Goal: Task Accomplishment & Management: Manage account settings

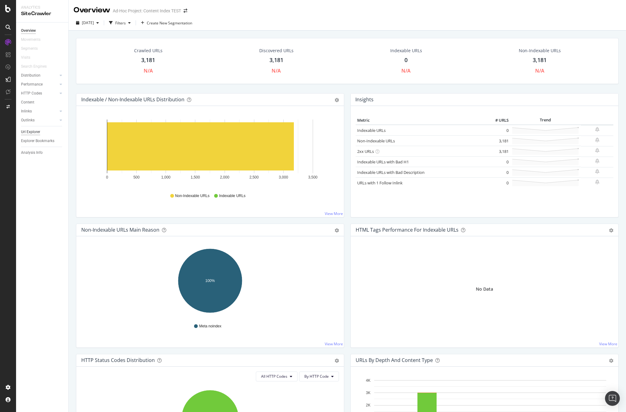
click at [35, 132] on div "Url Explorer" at bounding box center [30, 132] width 19 height 6
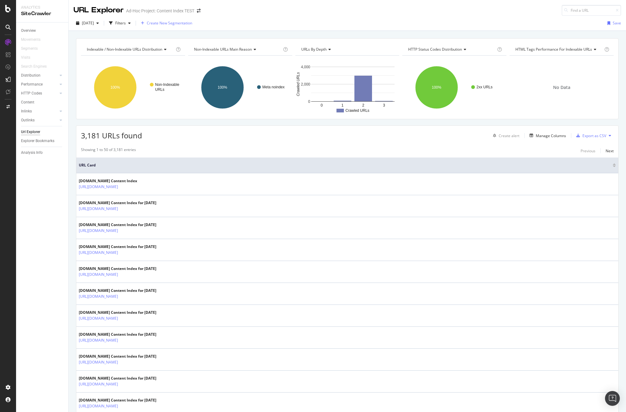
click at [192, 23] on span "Create New Segmentation" at bounding box center [169, 22] width 45 height 5
click at [557, 136] on div "Manage Columns" at bounding box center [551, 135] width 30 height 5
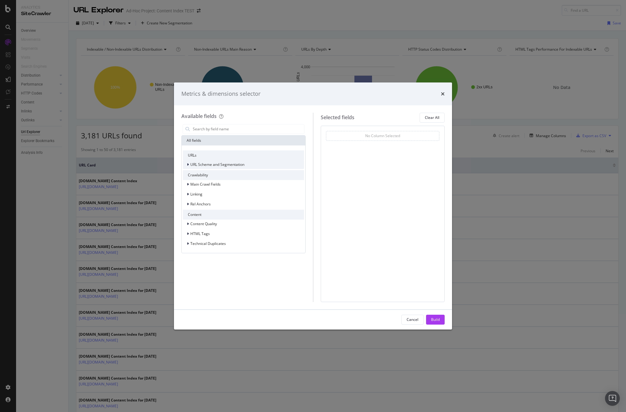
click at [188, 164] on icon "modal" at bounding box center [188, 165] width 2 height 4
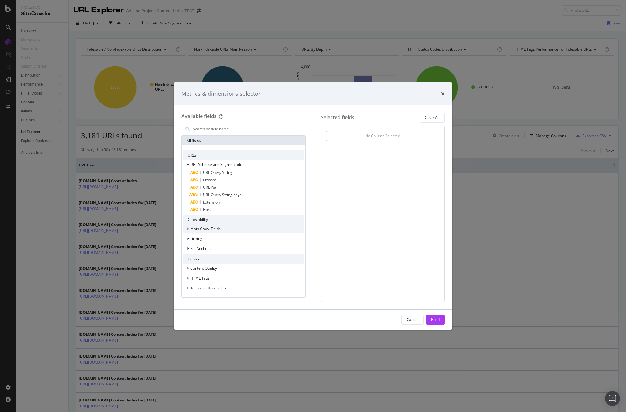
click at [189, 230] on div "modal" at bounding box center [189, 229] width 4 height 6
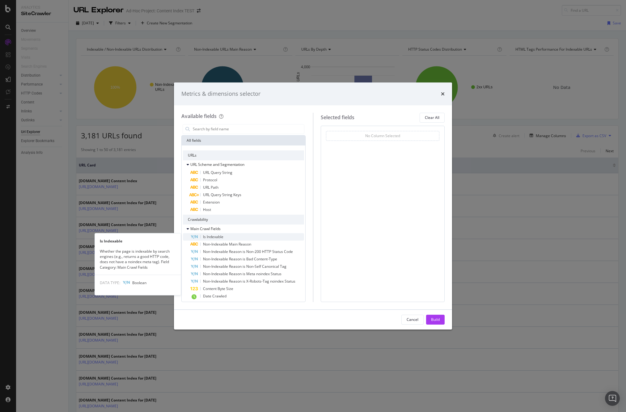
click at [199, 239] on div "Is Indexable" at bounding box center [247, 236] width 114 height 7
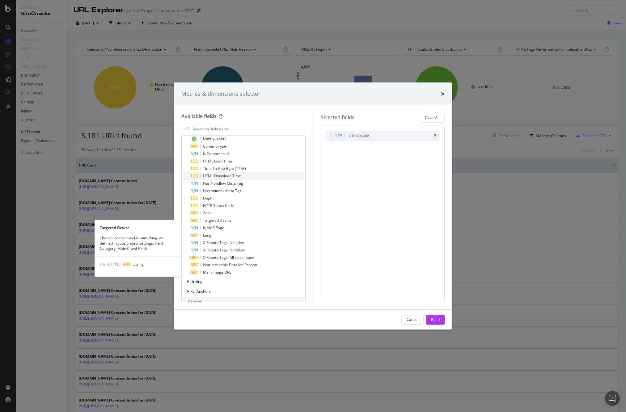
scroll to position [161, 0]
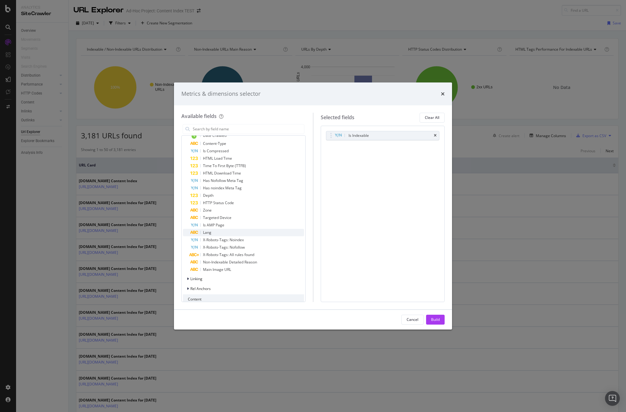
click at [225, 234] on div "Lang" at bounding box center [247, 232] width 114 height 7
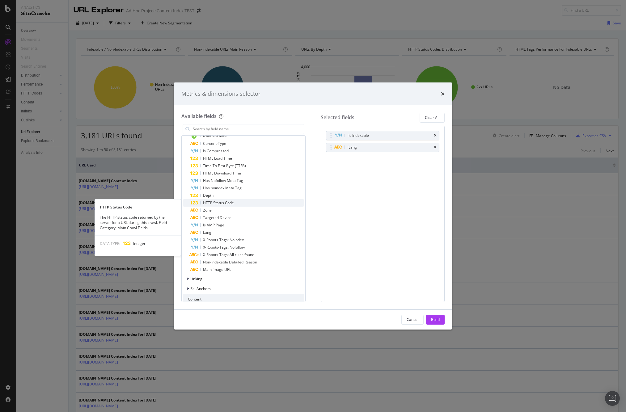
click at [219, 202] on span "HTTP Status Code" at bounding box center [218, 202] width 31 height 5
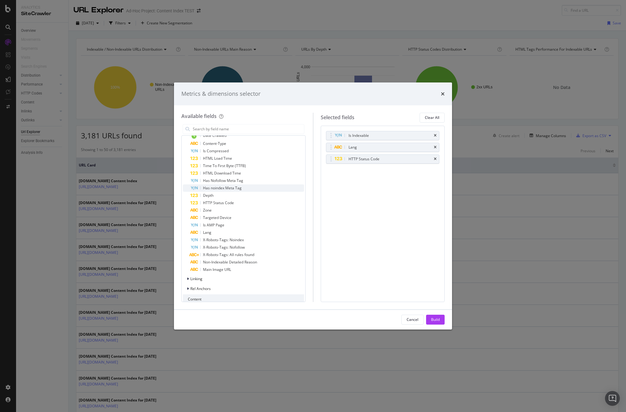
click at [231, 187] on span "Has noindex Meta Tag" at bounding box center [222, 187] width 39 height 5
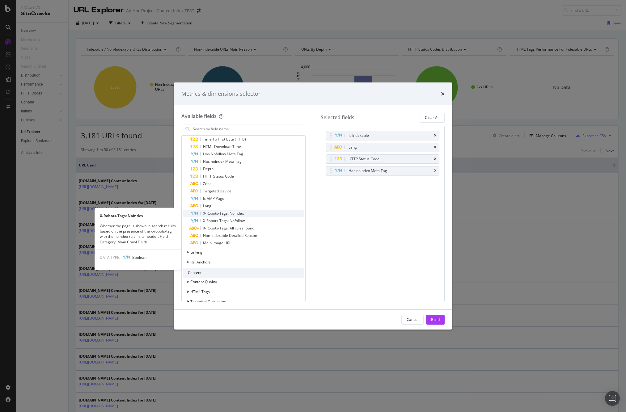
scroll to position [196, 0]
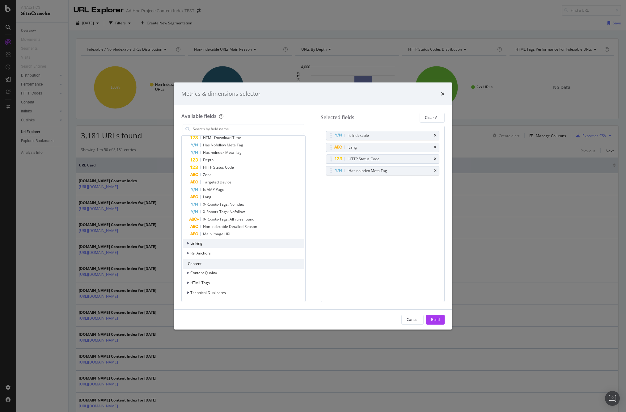
click at [263, 243] on div "Linking" at bounding box center [243, 243] width 121 height 9
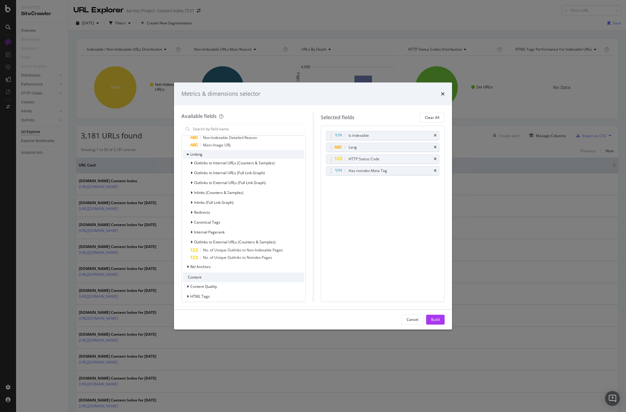
scroll to position [299, 0]
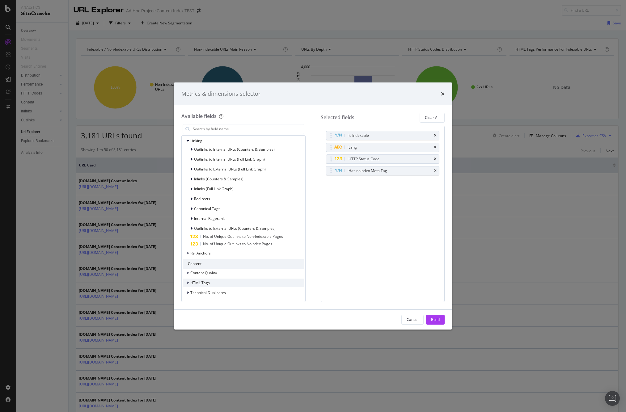
click at [240, 280] on div "HTML Tags" at bounding box center [243, 283] width 121 height 9
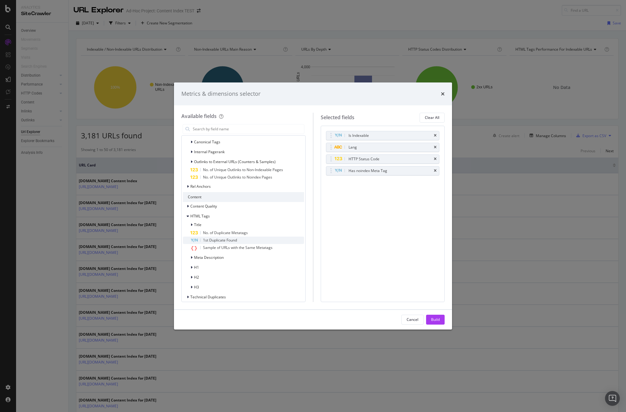
scroll to position [370, 0]
click at [192, 220] on icon "modal" at bounding box center [192, 221] width 2 height 4
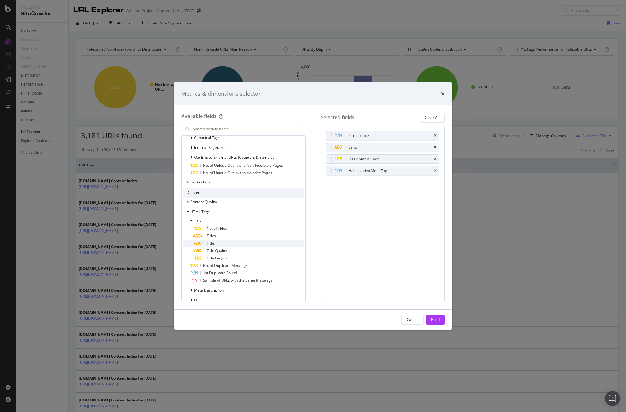
click at [221, 242] on div "Title" at bounding box center [249, 243] width 110 height 7
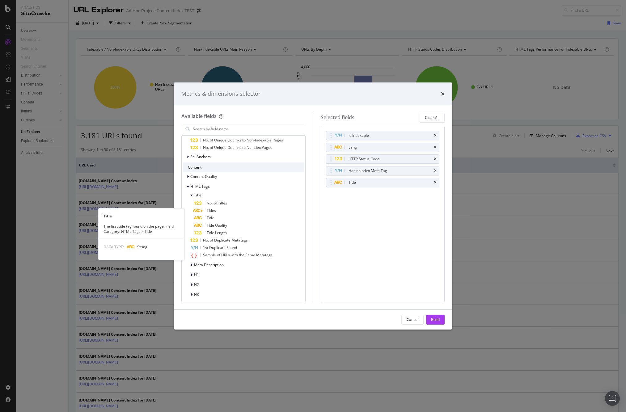
scroll to position [407, 0]
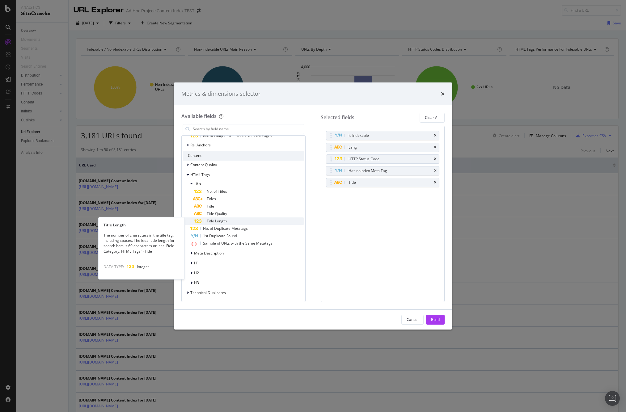
click at [223, 221] on span "Title Length" at bounding box center [217, 221] width 20 height 5
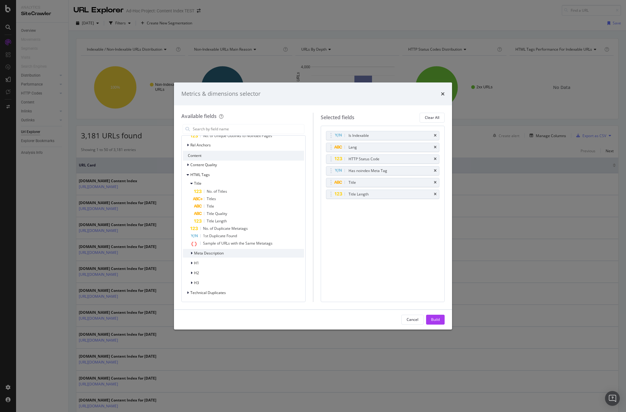
click at [214, 251] on span "Meta Description" at bounding box center [209, 253] width 30 height 5
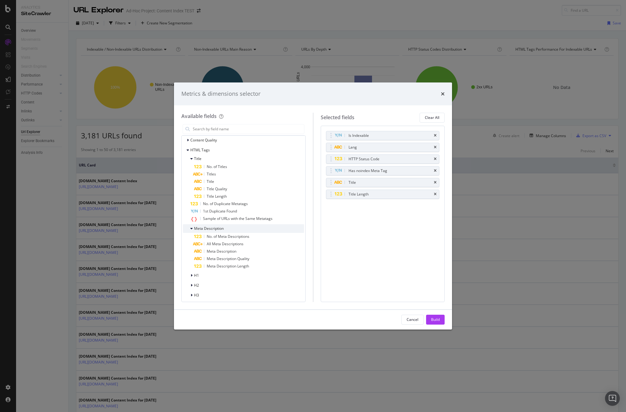
scroll to position [444, 0]
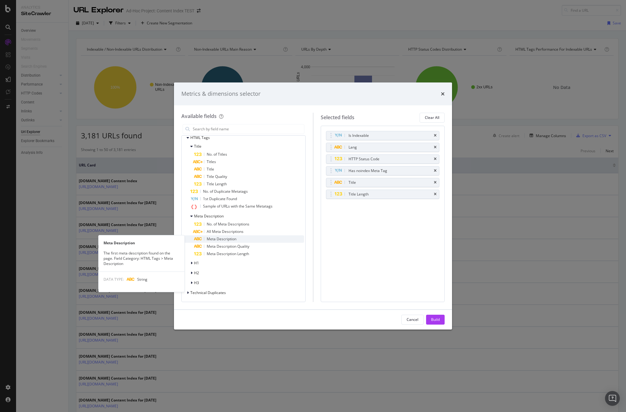
click at [223, 237] on span "Meta Description" at bounding box center [222, 238] width 30 height 5
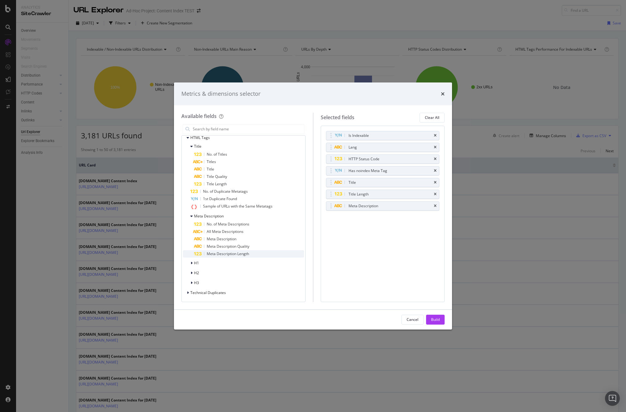
click at [227, 253] on span "Meta Description Length" at bounding box center [228, 253] width 42 height 5
click at [198, 261] on span "H1" at bounding box center [196, 263] width 5 height 5
click at [214, 276] on div "H1" at bounding box center [249, 278] width 110 height 7
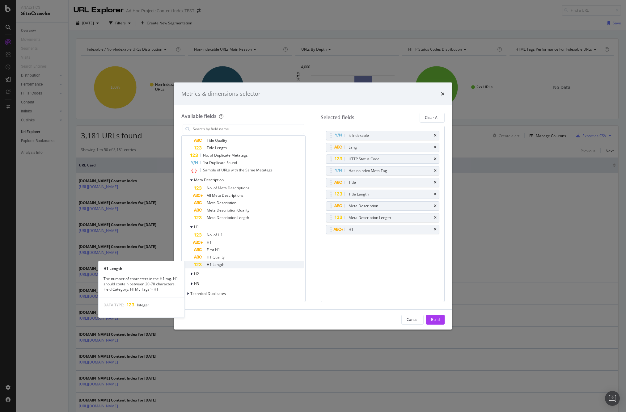
click at [224, 263] on span "H1 Length" at bounding box center [216, 264] width 18 height 5
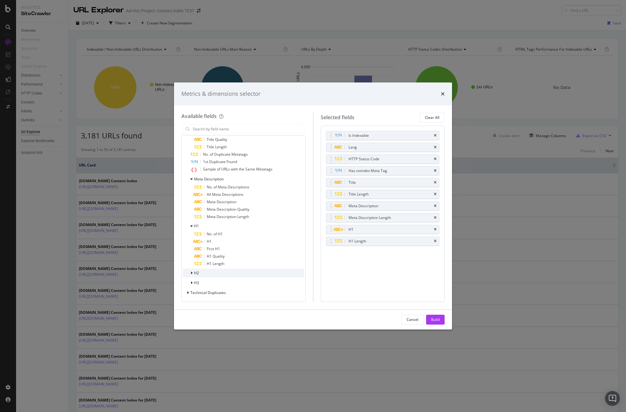
click at [192, 274] on icon "modal" at bounding box center [192, 273] width 2 height 4
click at [209, 282] on span "No. of H2" at bounding box center [215, 281] width 16 height 5
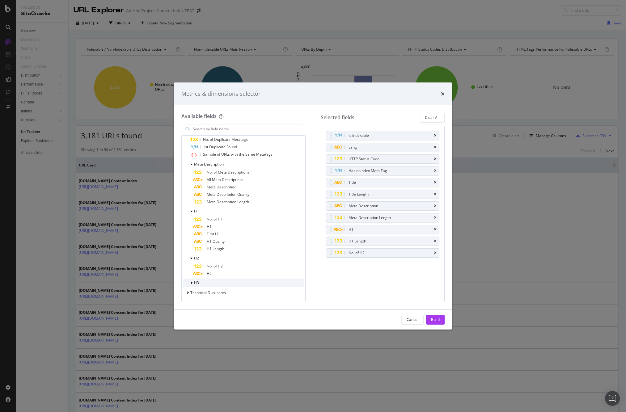
click at [200, 281] on div "H3" at bounding box center [243, 283] width 121 height 9
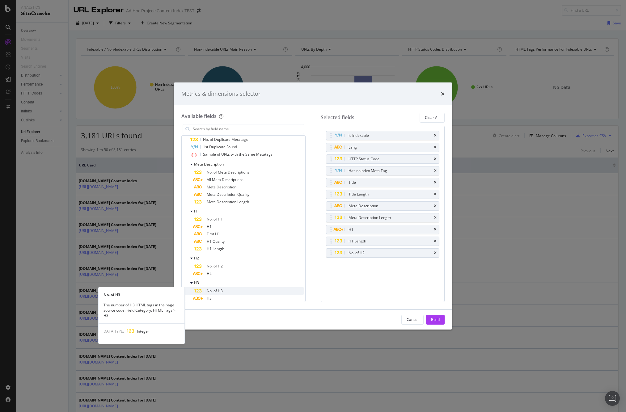
click at [215, 291] on span "No. of H3" at bounding box center [215, 290] width 16 height 5
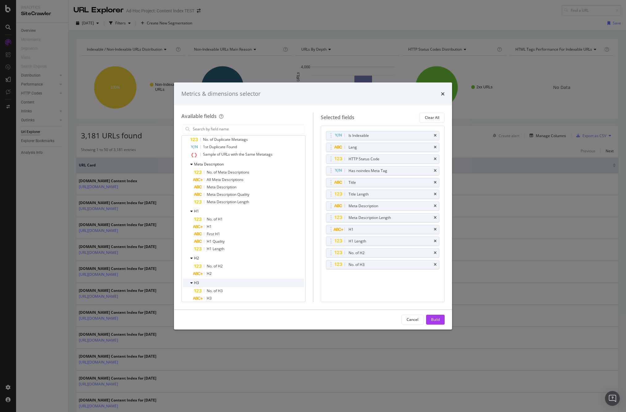
scroll to position [511, 0]
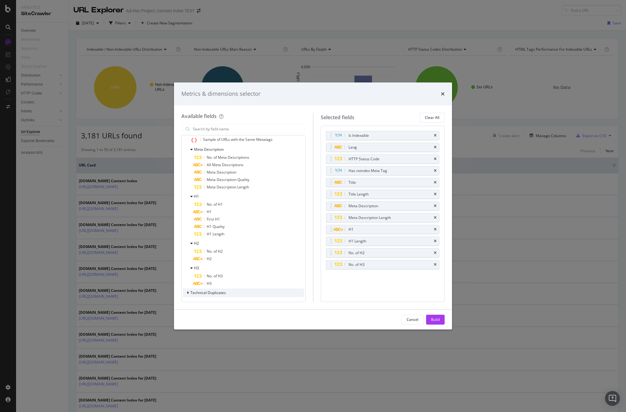
click at [218, 294] on span "Technical Duplicates" at bounding box center [208, 292] width 36 height 5
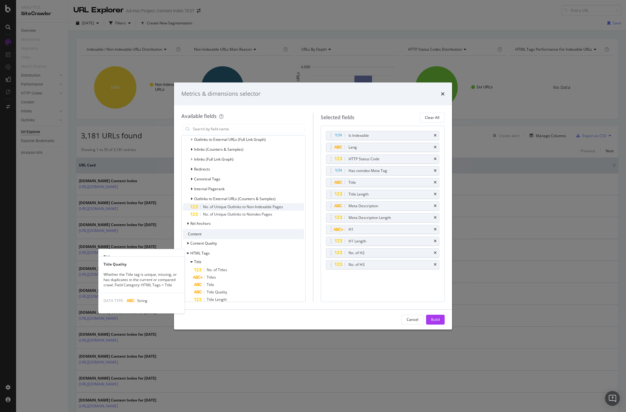
scroll to position [309, 0]
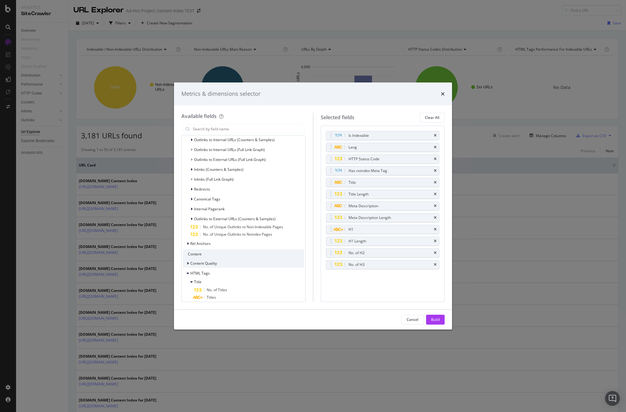
click at [189, 263] on div "modal" at bounding box center [189, 264] width 4 height 6
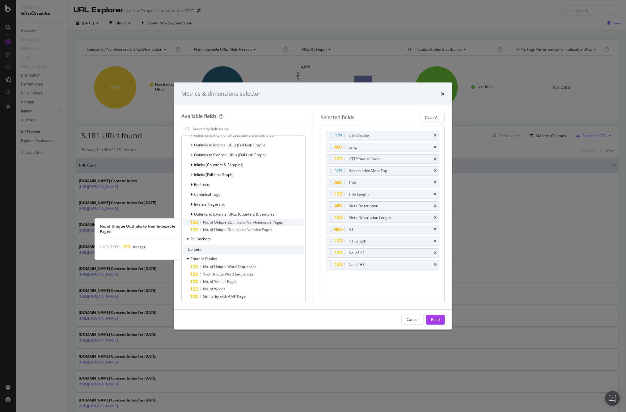
scroll to position [312, 0]
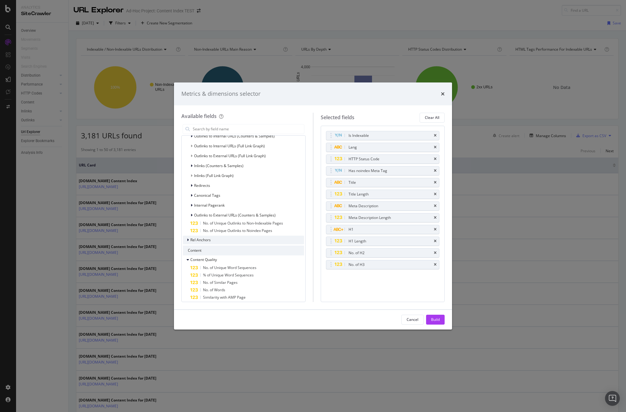
click at [188, 240] on icon "modal" at bounding box center [188, 240] width 2 height 4
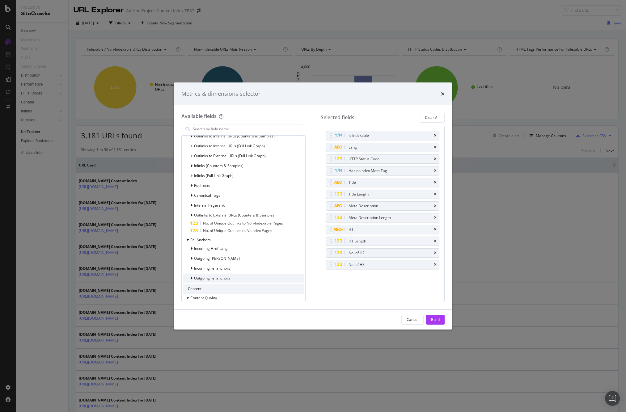
click at [191, 277] on icon "modal" at bounding box center [192, 279] width 2 height 4
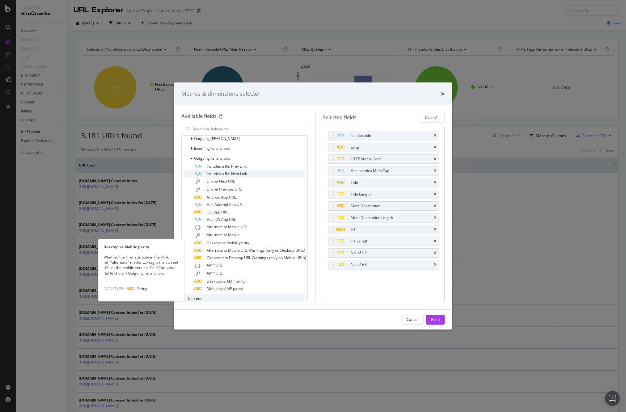
scroll to position [432, 0]
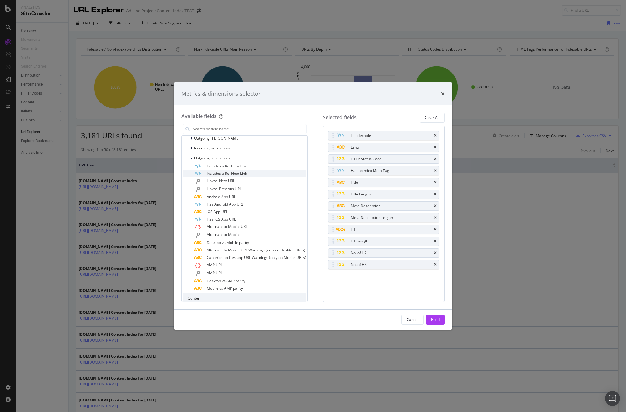
click at [237, 172] on span "Includes a Rel Next Link" at bounding box center [227, 173] width 40 height 5
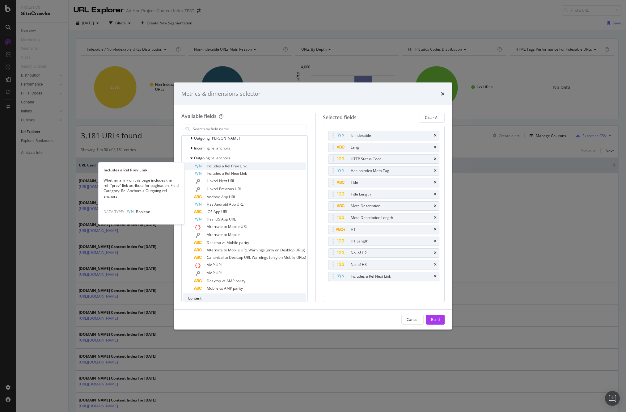
click at [238, 167] on span "Includes a Rel Prev Link" at bounding box center [227, 166] width 40 height 5
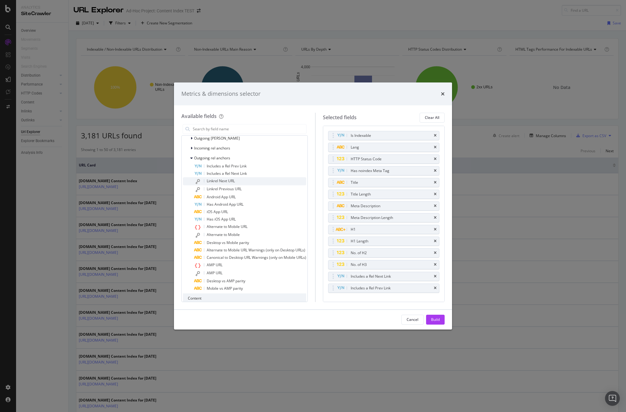
click at [234, 180] on span "Linkrel Next URL" at bounding box center [221, 180] width 28 height 5
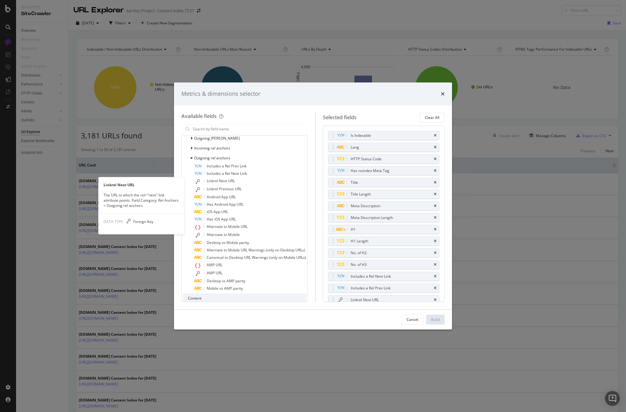
scroll to position [12, 0]
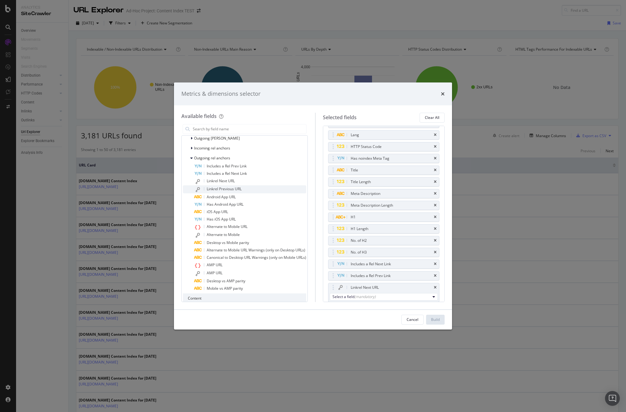
click at [234, 189] on span "Linkrel Previous URL" at bounding box center [224, 188] width 35 height 5
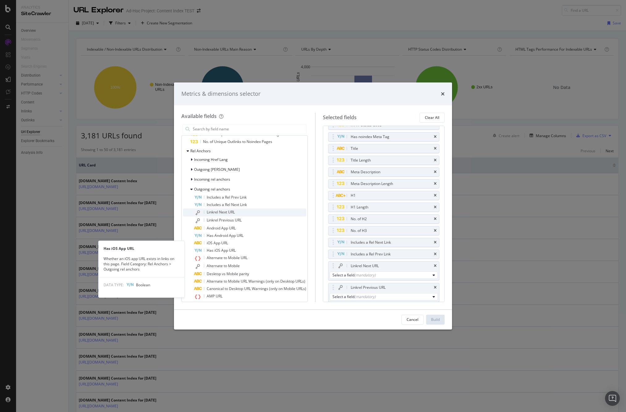
scroll to position [391, 0]
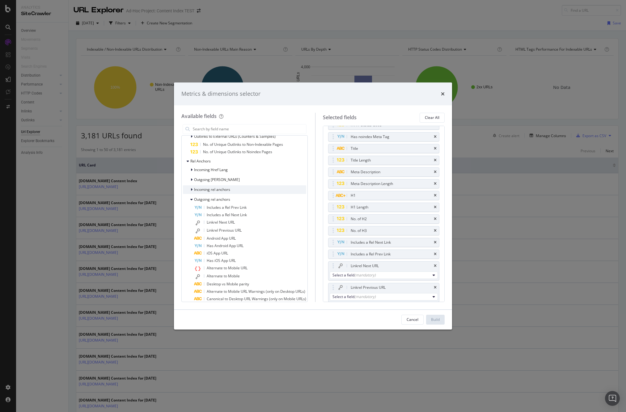
click at [192, 189] on icon "modal" at bounding box center [192, 190] width 2 height 4
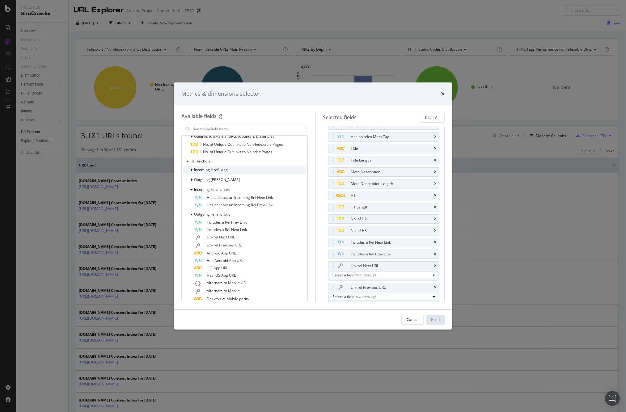
click at [191, 169] on icon "modal" at bounding box center [192, 170] width 2 height 4
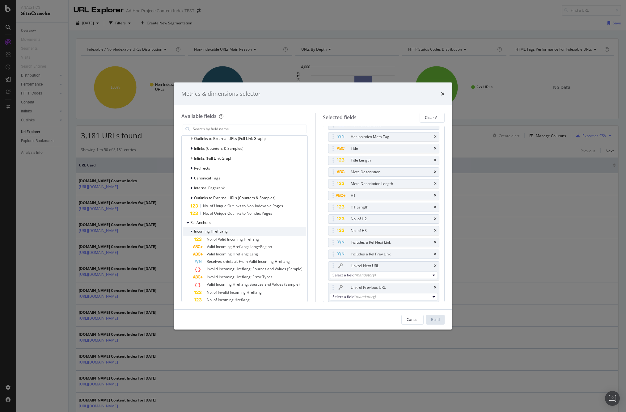
scroll to position [324, 0]
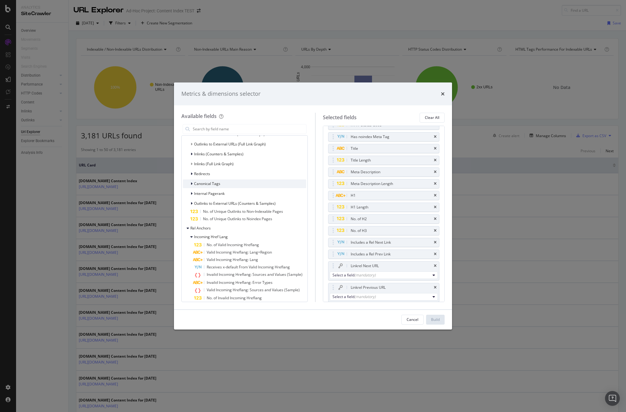
click at [191, 182] on icon "modal" at bounding box center [192, 184] width 2 height 4
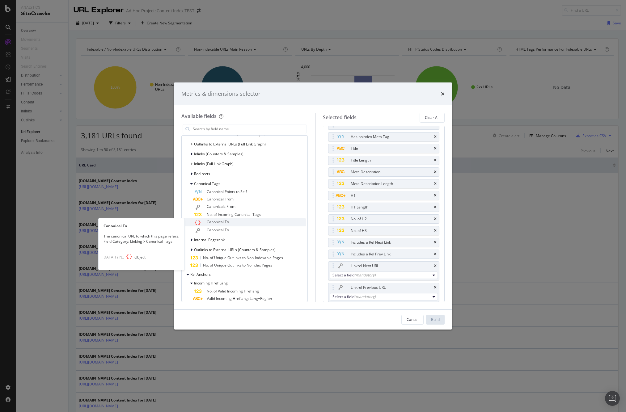
click at [219, 220] on span "Canonical To" at bounding box center [218, 221] width 22 height 5
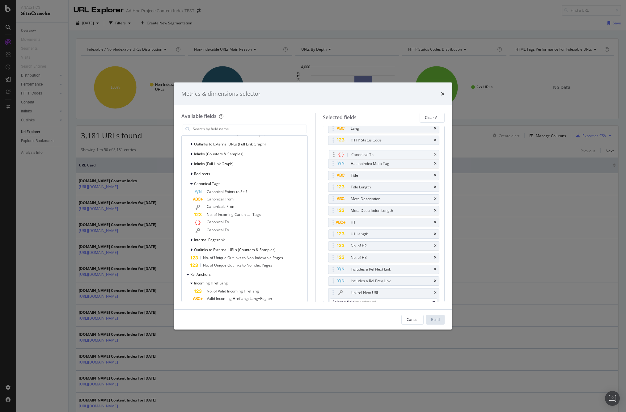
scroll to position [18, 0]
drag, startPoint x: 335, startPoint y: 298, endPoint x: 334, endPoint y: 166, distance: 131.4
click at [334, 167] on body "Analytics SiteCrawler Overview Movements Segments Visits Search Engines Distrib…" at bounding box center [313, 206] width 626 height 412
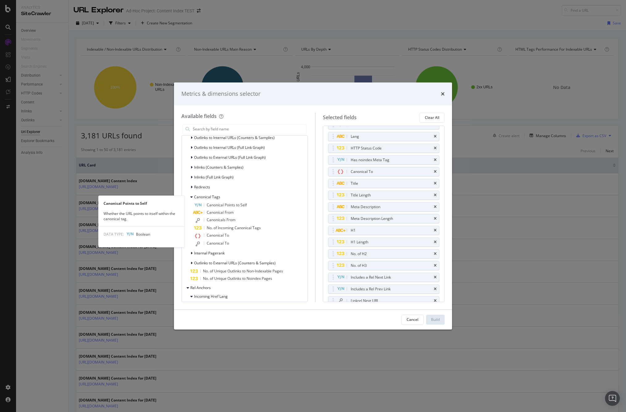
scroll to position [310, 0]
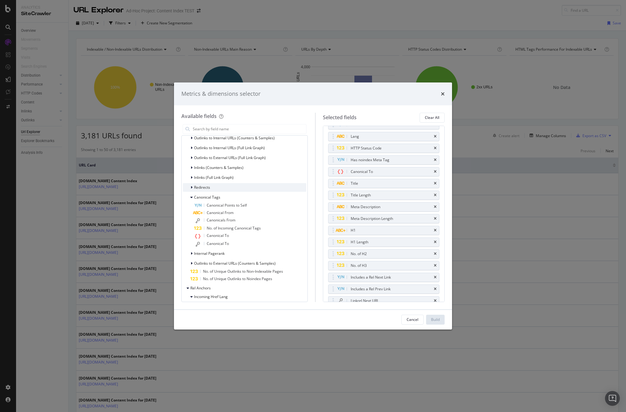
click at [191, 188] on icon "modal" at bounding box center [192, 188] width 2 height 4
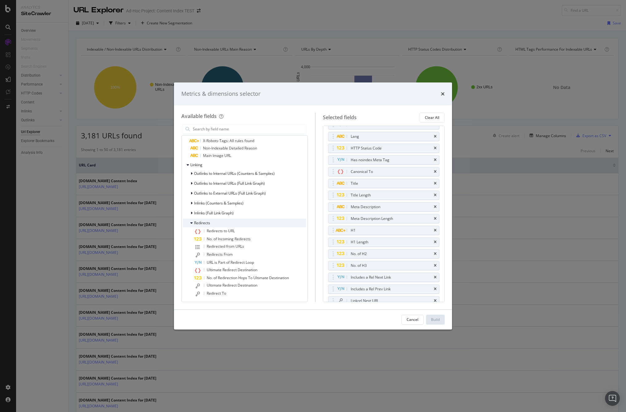
scroll to position [275, 0]
click at [191, 214] on icon "modal" at bounding box center [192, 214] width 2 height 4
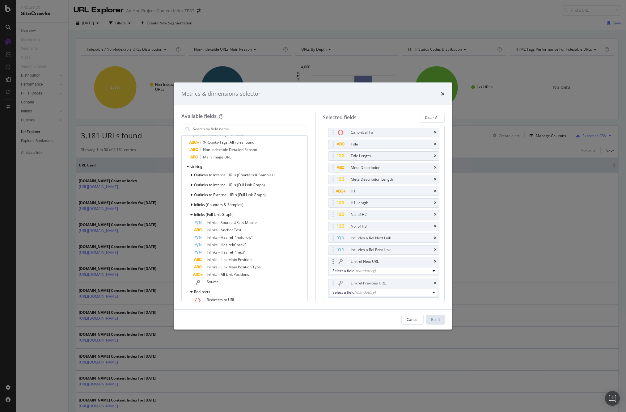
scroll to position [50, 0]
click at [191, 205] on icon "modal" at bounding box center [192, 205] width 2 height 4
click at [191, 205] on icon "modal" at bounding box center [191, 205] width 2 height 4
click at [192, 175] on icon "modal" at bounding box center [192, 175] width 2 height 4
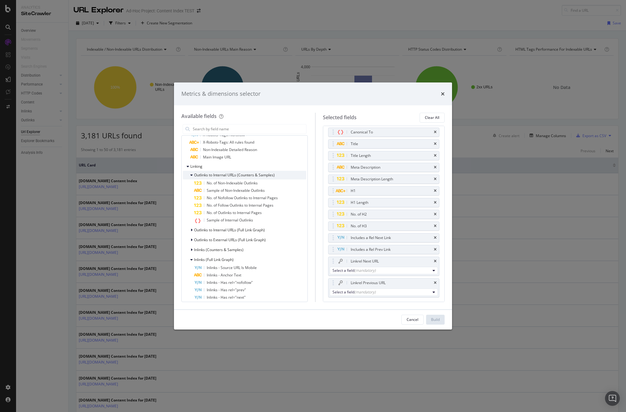
click at [192, 175] on icon "modal" at bounding box center [191, 175] width 2 height 4
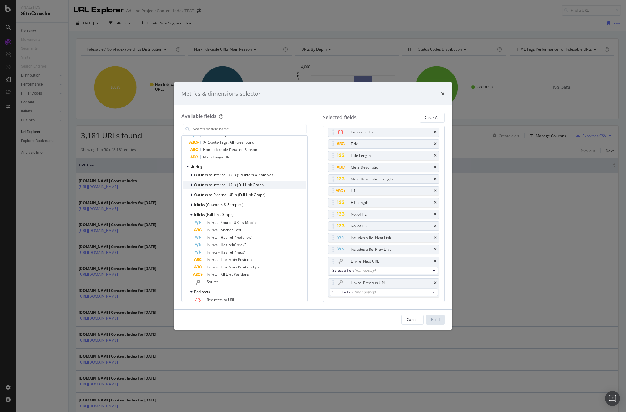
click at [191, 184] on icon "modal" at bounding box center [192, 185] width 2 height 4
click at [190, 184] on icon "modal" at bounding box center [191, 185] width 2 height 4
click at [191, 192] on div "modal" at bounding box center [192, 195] width 4 height 6
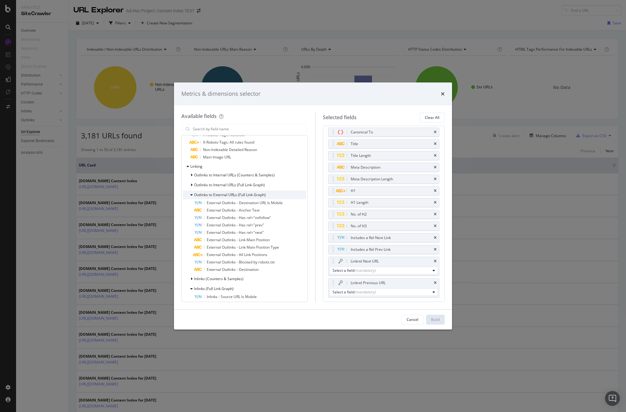
click at [191, 192] on div "modal" at bounding box center [192, 195] width 4 height 6
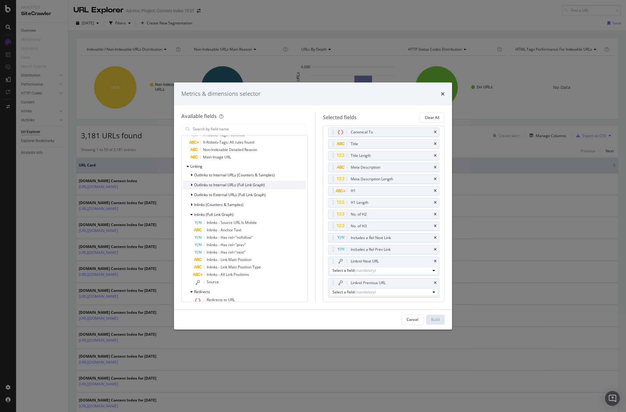
click at [192, 185] on icon "modal" at bounding box center [192, 185] width 2 height 4
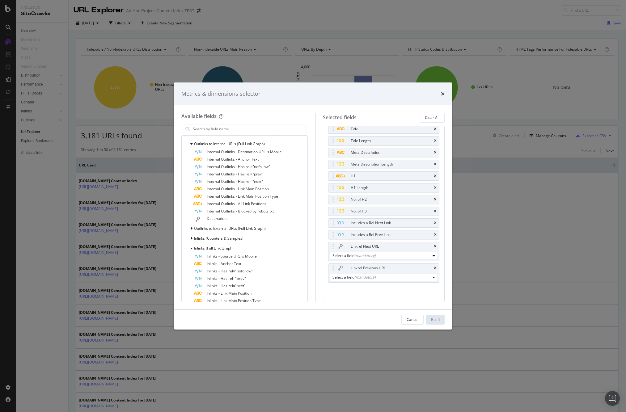
scroll to position [66, 0]
click at [436, 266] on icon "times" at bounding box center [435, 267] width 3 height 4
click at [437, 267] on div "Linkrel Next URL" at bounding box center [384, 267] width 111 height 9
click at [437, 266] on div "Linkrel Next URL" at bounding box center [384, 267] width 111 height 9
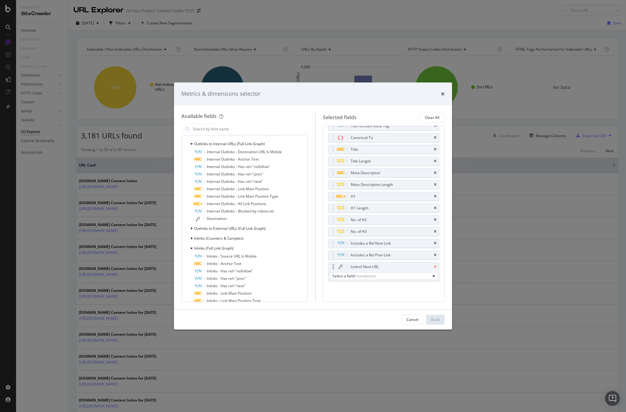
click at [436, 267] on icon "times" at bounding box center [435, 267] width 3 height 4
click at [439, 321] on div "Build" at bounding box center [435, 319] width 9 height 5
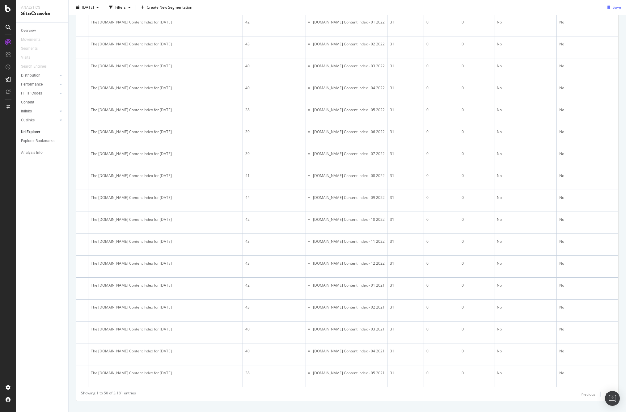
scroll to position [900, 0]
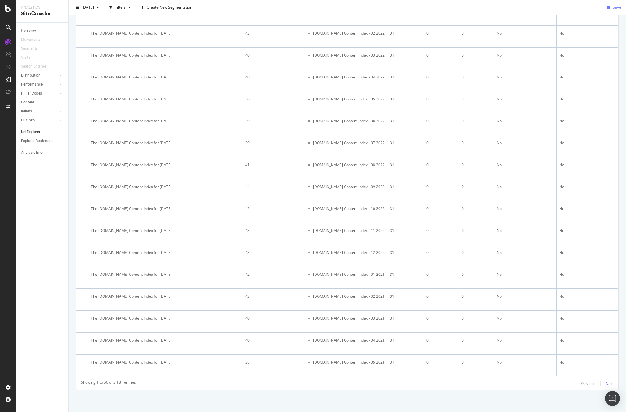
click at [610, 382] on div "Next" at bounding box center [610, 383] width 8 height 5
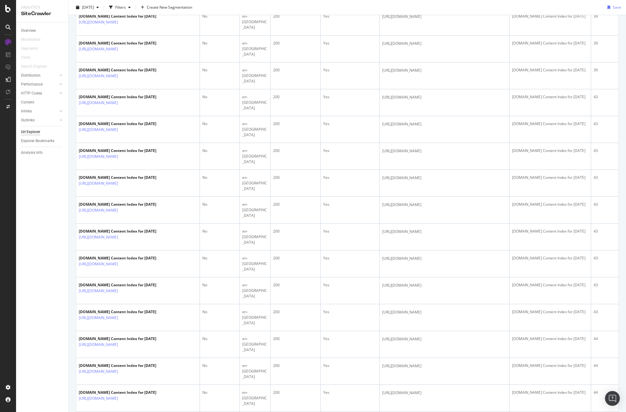
scroll to position [930, 0]
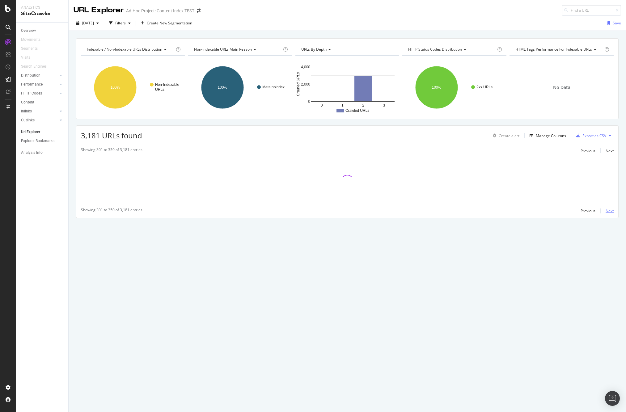
scroll to position [0, 0]
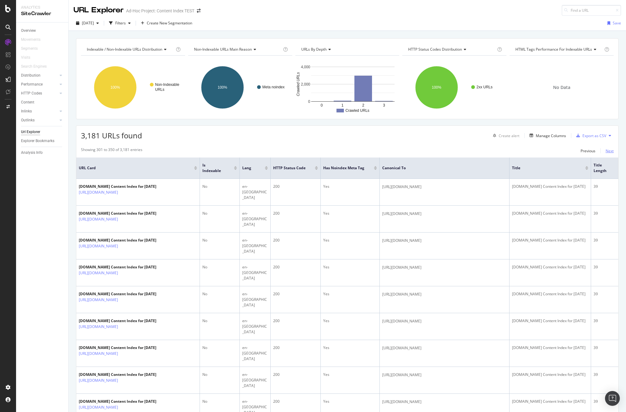
click at [612, 151] on div "Next" at bounding box center [610, 150] width 8 height 5
click at [126, 24] on div "Filters" at bounding box center [120, 22] width 11 height 5
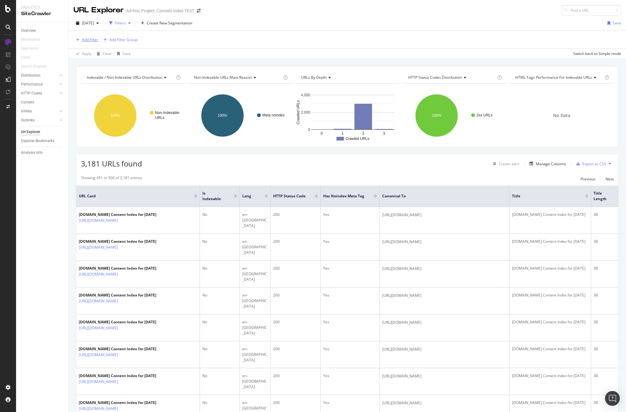
click at [89, 40] on div "Add Filter" at bounding box center [90, 39] width 16 height 5
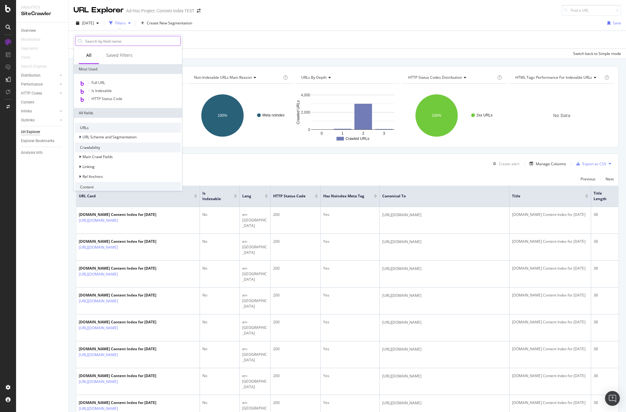
click at [104, 41] on input "text" at bounding box center [133, 40] width 96 height 9
click at [101, 82] on span "Full URL" at bounding box center [99, 82] width 14 height 5
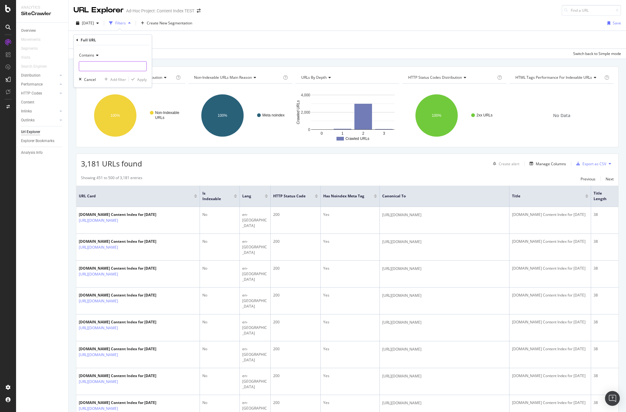
click at [99, 63] on input "text" at bounding box center [112, 67] width 67 height 10
type input "?="
click at [141, 78] on div "Apply" at bounding box center [142, 79] width 10 height 5
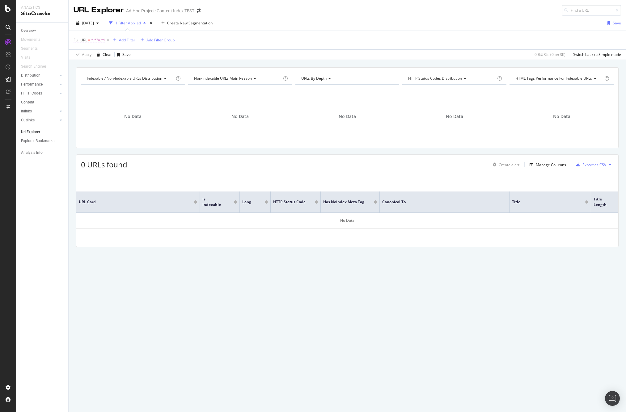
click at [98, 42] on span "^.*?=.*$" at bounding box center [98, 40] width 14 height 9
click at [97, 66] on input "?=" at bounding box center [108, 66] width 58 height 10
type input "?page="
click at [143, 77] on div "Apply" at bounding box center [142, 78] width 10 height 5
click at [103, 41] on span "^.*?page=.*$" at bounding box center [102, 40] width 23 height 9
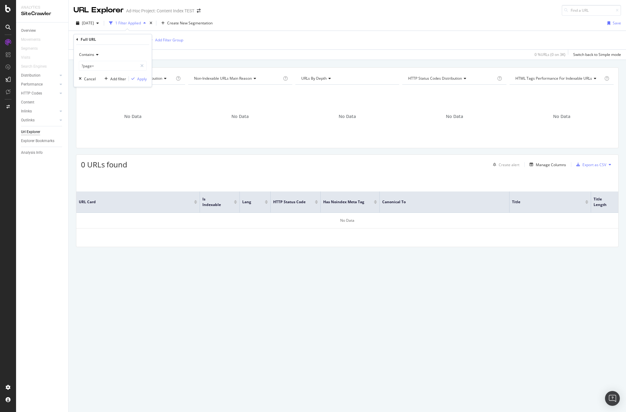
click at [94, 54] on icon at bounding box center [96, 55] width 4 height 4
click at [115, 53] on div "Contains" at bounding box center [113, 55] width 68 height 10
click at [104, 68] on input "?page=" at bounding box center [108, 66] width 58 height 10
type input "?page=2"
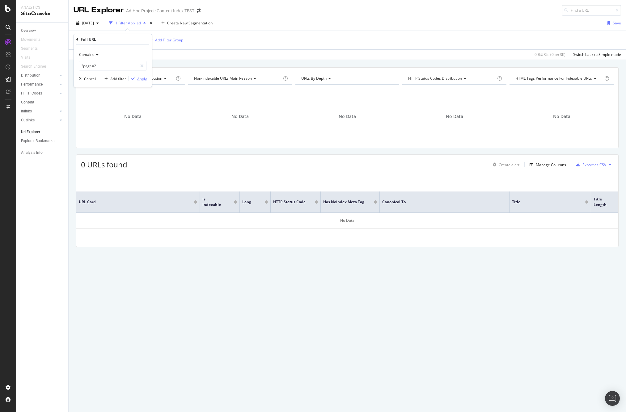
click at [140, 79] on div "Apply" at bounding box center [142, 78] width 10 height 5
click at [107, 40] on span "^.*?page=2.*$" at bounding box center [103, 40] width 25 height 9
click at [113, 64] on input "?page=2" at bounding box center [108, 66] width 58 height 10
type input "?page=*"
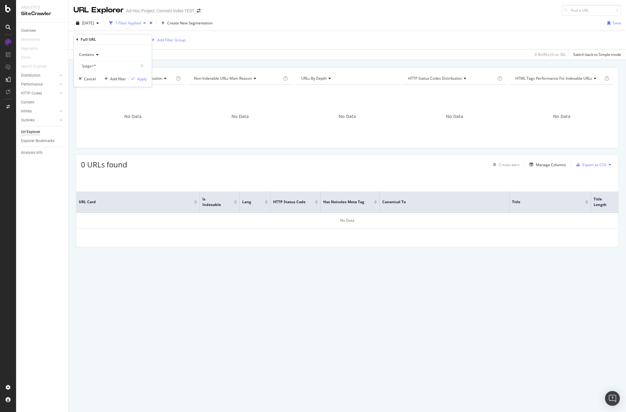
click at [148, 81] on div "Contains ?page=* Cancel Add filter Apply" at bounding box center [113, 66] width 78 height 42
click at [145, 79] on div "Apply" at bounding box center [142, 78] width 10 height 5
click at [119, 40] on icon at bounding box center [118, 40] width 5 height 6
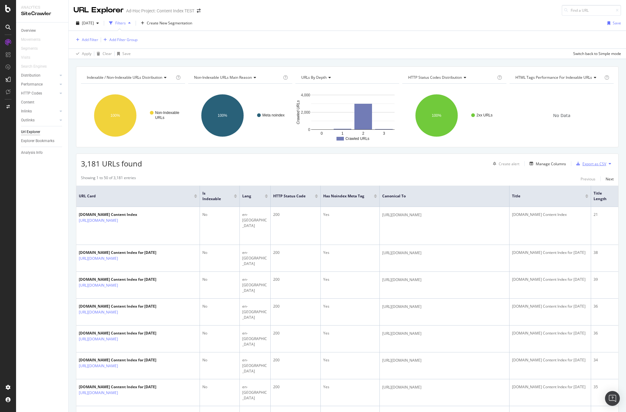
click at [600, 163] on div "Export as CSV" at bounding box center [595, 163] width 24 height 5
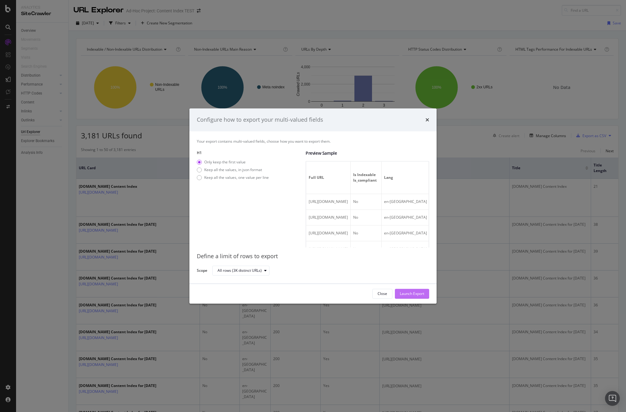
click at [412, 293] on div "Launch Export" at bounding box center [412, 293] width 24 height 5
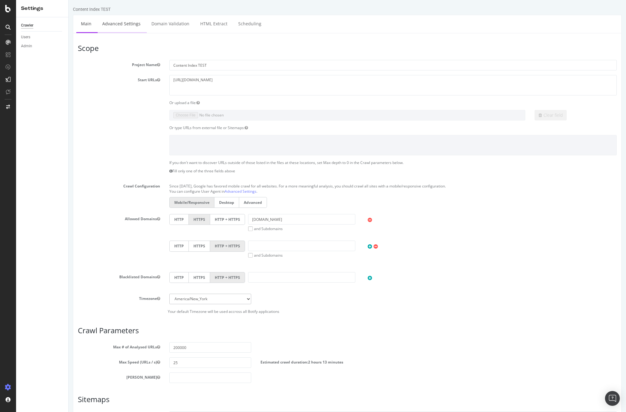
click at [133, 27] on link "Advanced Settings" at bounding box center [122, 23] width 48 height 17
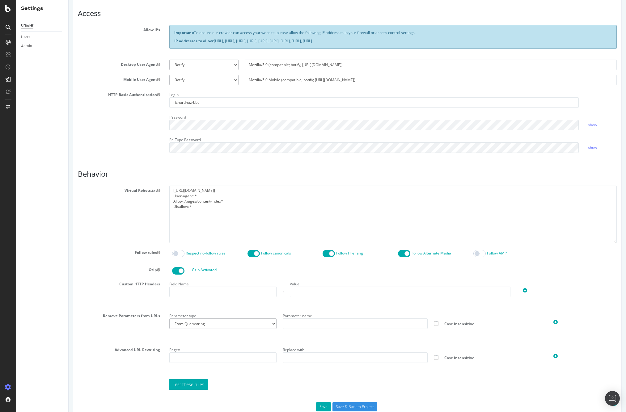
scroll to position [128, 0]
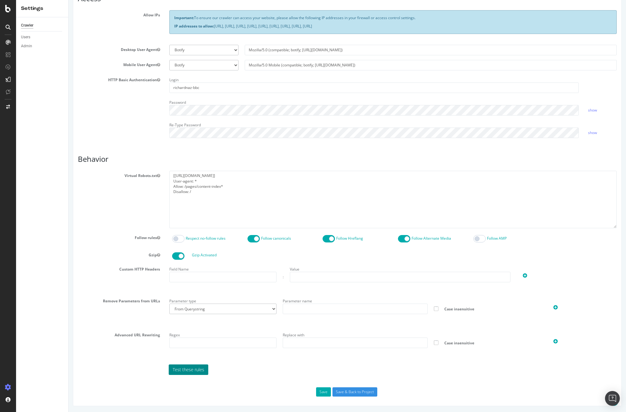
click at [184, 369] on link "Test these rules" at bounding box center [189, 370] width 40 height 11
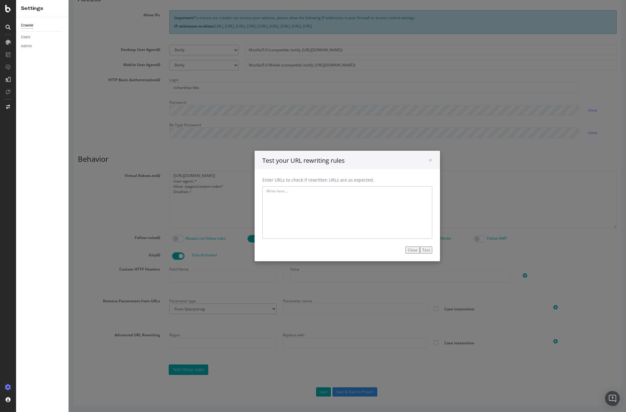
click at [277, 195] on textarea at bounding box center [347, 212] width 170 height 53
paste textarea "https://www.test.bbc.com/pages/content-index/2025/01/01?page=2"
click at [428, 249] on button "Test" at bounding box center [426, 250] width 12 height 7
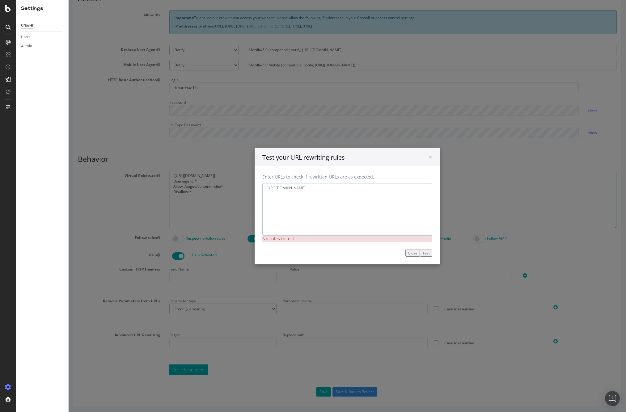
click at [400, 186] on textarea "https://www.test.bbc.com/pages/content-index/2025/01/01?page=2" at bounding box center [347, 209] width 170 height 53
click at [402, 192] on textarea "https://www.test.bbc.com/pages/content-index/2025/01/01?page=2" at bounding box center [347, 209] width 170 height 53
drag, startPoint x: 402, startPoint y: 189, endPoint x: 368, endPoint y: 190, distance: 33.1
click at [368, 190] on textarea "https://www.test.bbc.com/pages/content-index/2025/01/01?page=2" at bounding box center [347, 209] width 170 height 53
type textarea "https://www.test.bbc.com/pages/content-index/2025/01/01"
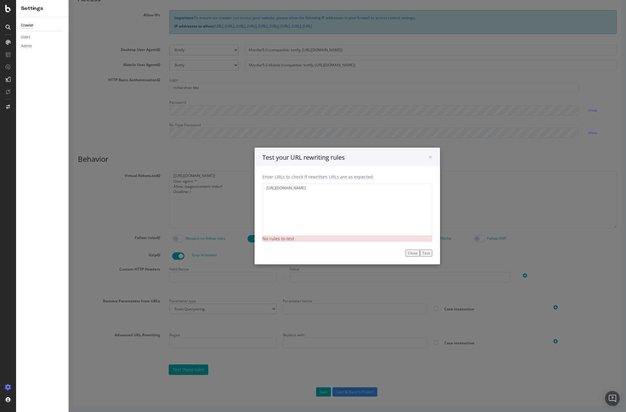
click at [427, 253] on button "Test" at bounding box center [426, 253] width 12 height 7
click at [417, 253] on button "Close" at bounding box center [413, 253] width 15 height 7
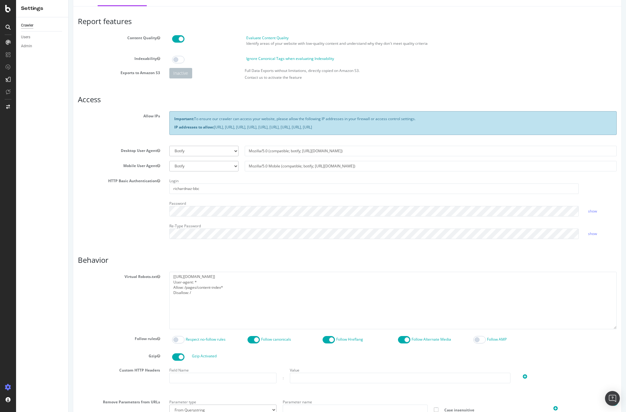
scroll to position [0, 0]
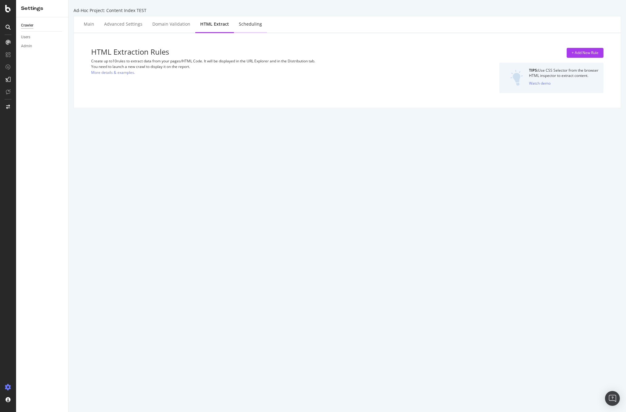
click at [241, 24] on div "Scheduling" at bounding box center [250, 24] width 23 height 6
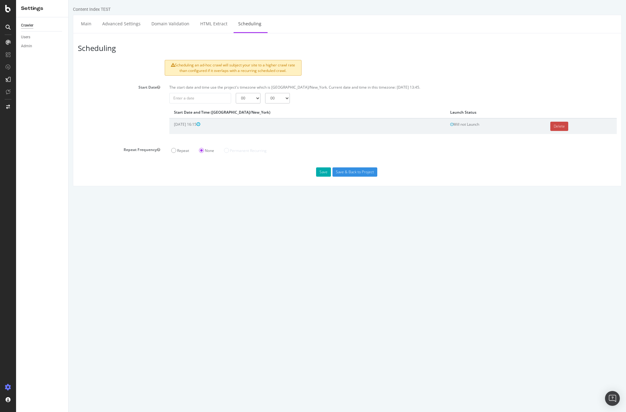
click at [551, 126] on link "Delete" at bounding box center [560, 126] width 18 height 9
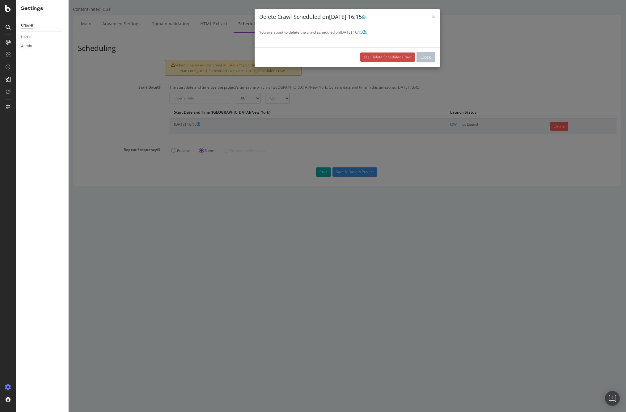
click at [383, 57] on link "Yes, Delete Scheduled Crawl" at bounding box center [387, 57] width 55 height 9
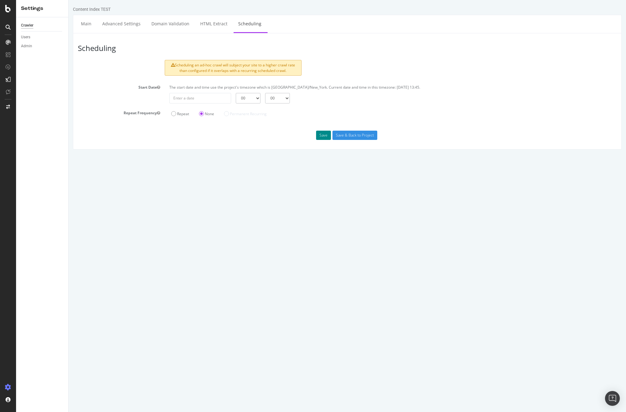
click at [322, 135] on button "Save" at bounding box center [323, 135] width 15 height 9
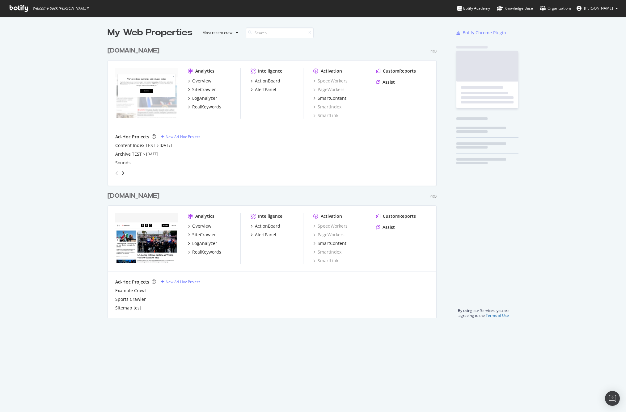
scroll to position [279, 334]
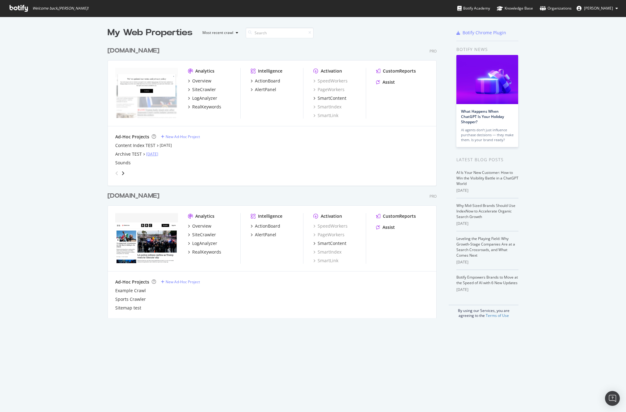
click at [151, 154] on link "[DATE]" at bounding box center [152, 153] width 12 height 5
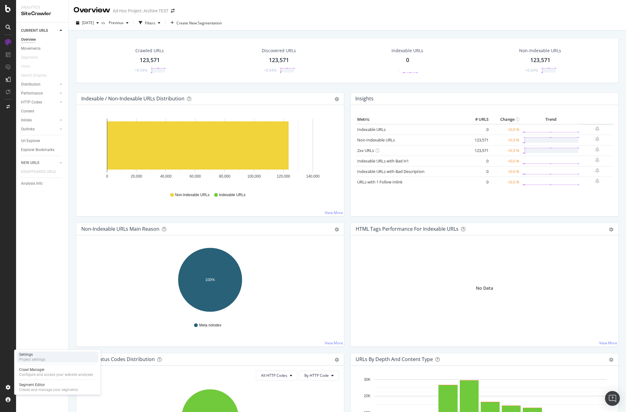
click at [35, 356] on div "Settings" at bounding box center [32, 354] width 26 height 5
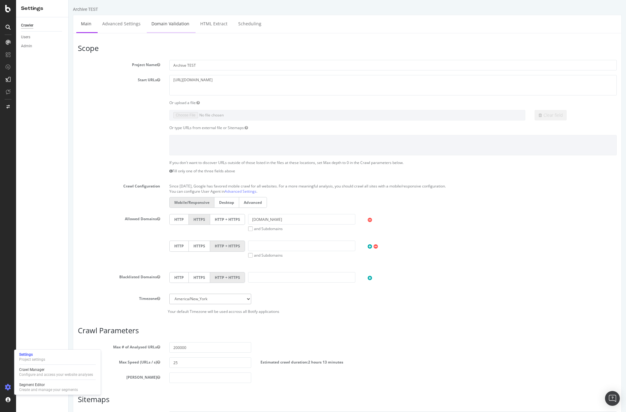
click at [164, 25] on link "Domain Validation" at bounding box center [170, 23] width 47 height 17
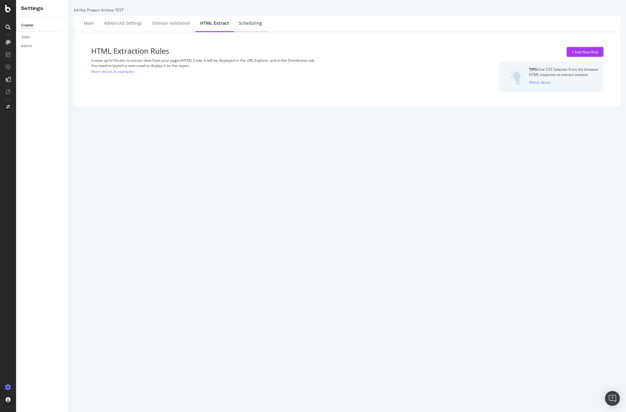
click at [241, 20] on div "Scheduling" at bounding box center [250, 23] width 23 height 6
